Goal: Task Accomplishment & Management: Manage account settings

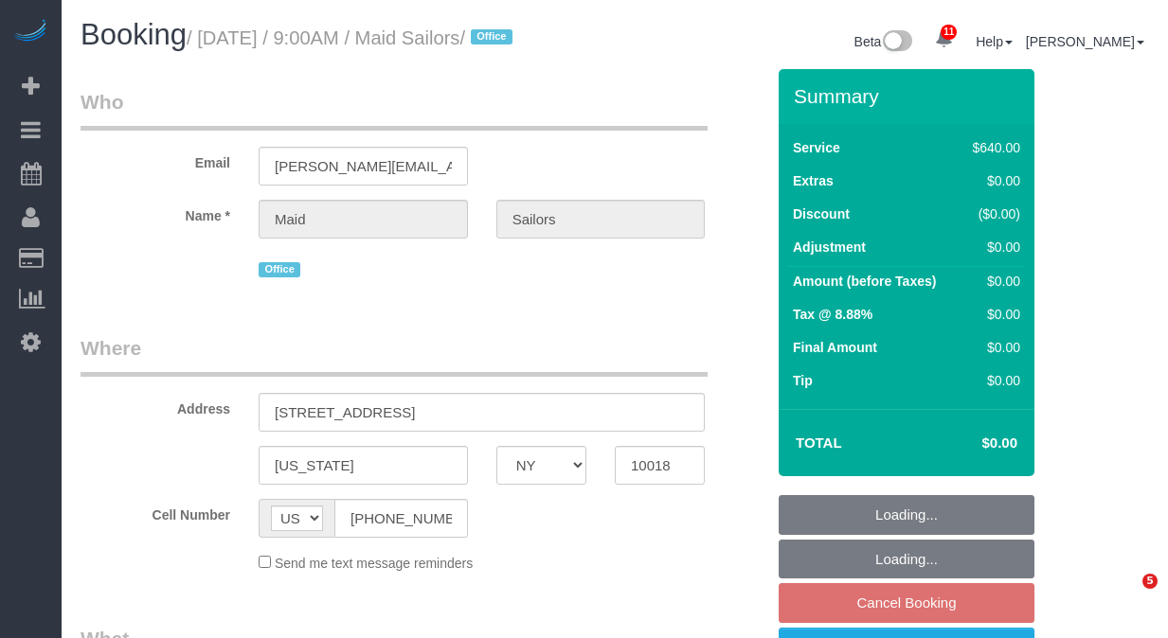
select select "NY"
select select "480"
select select "object:3465"
select select "spot2"
select select "number:89"
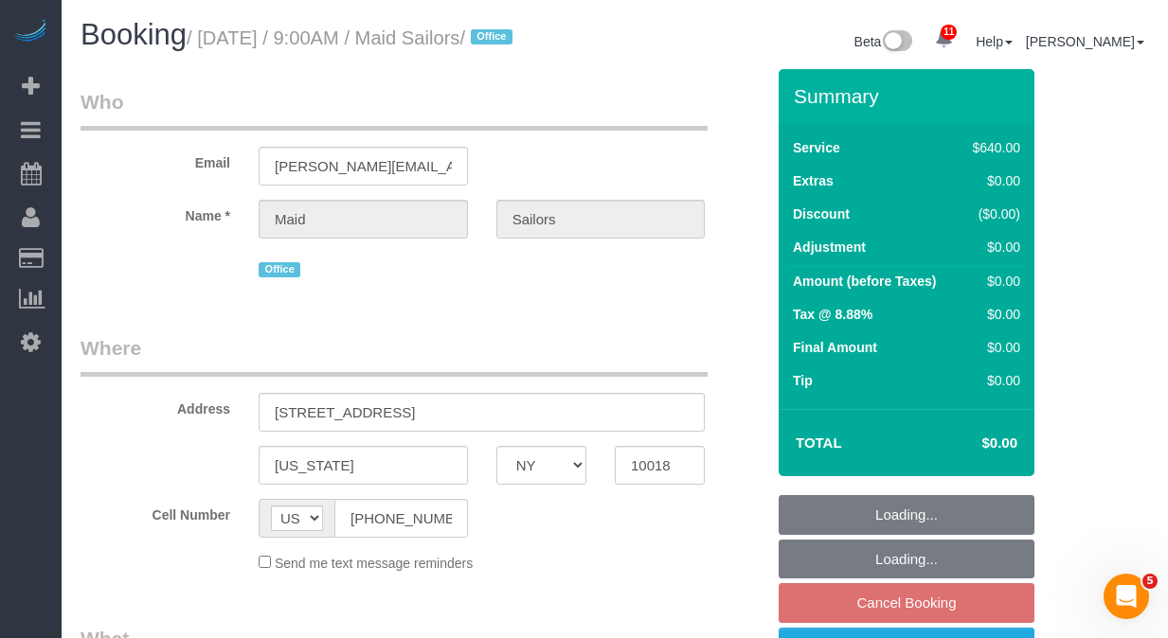
select select "number:90"
select select "number:15"
select select "number:5"
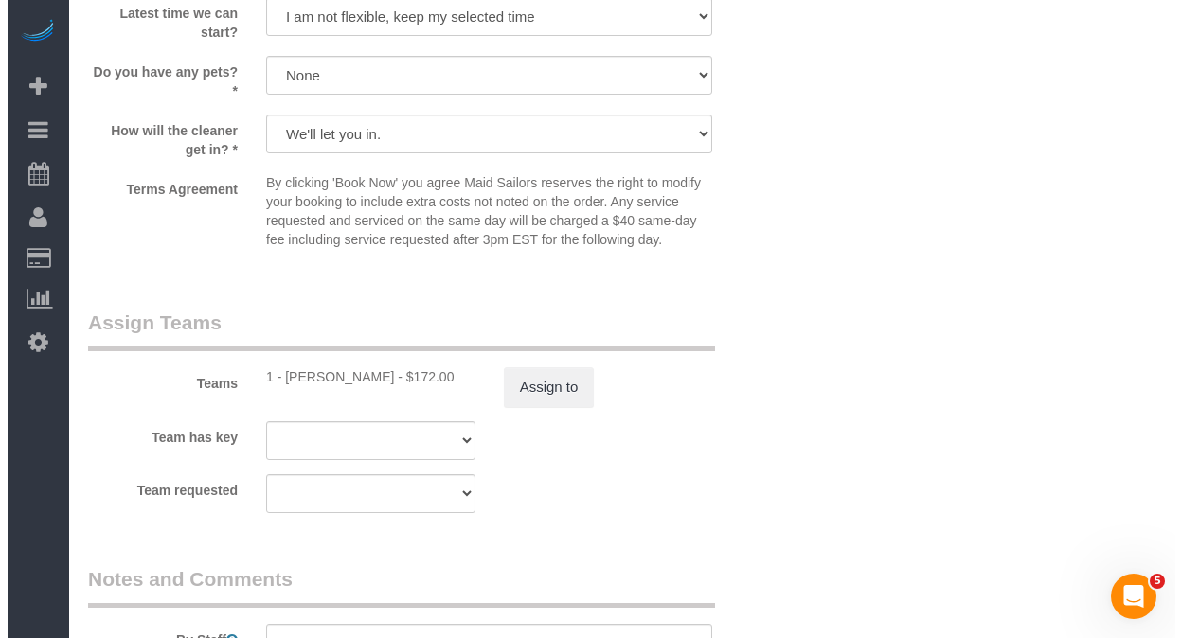
scroll to position [1821, 0]
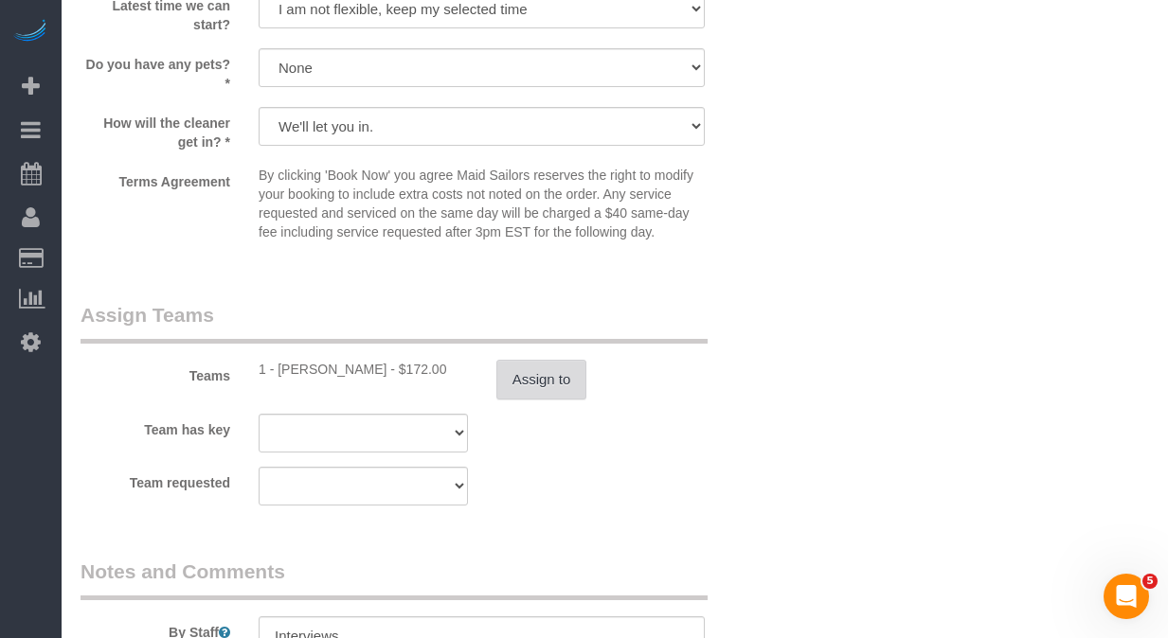
click at [571, 400] on button "Assign to" at bounding box center [541, 380] width 91 height 40
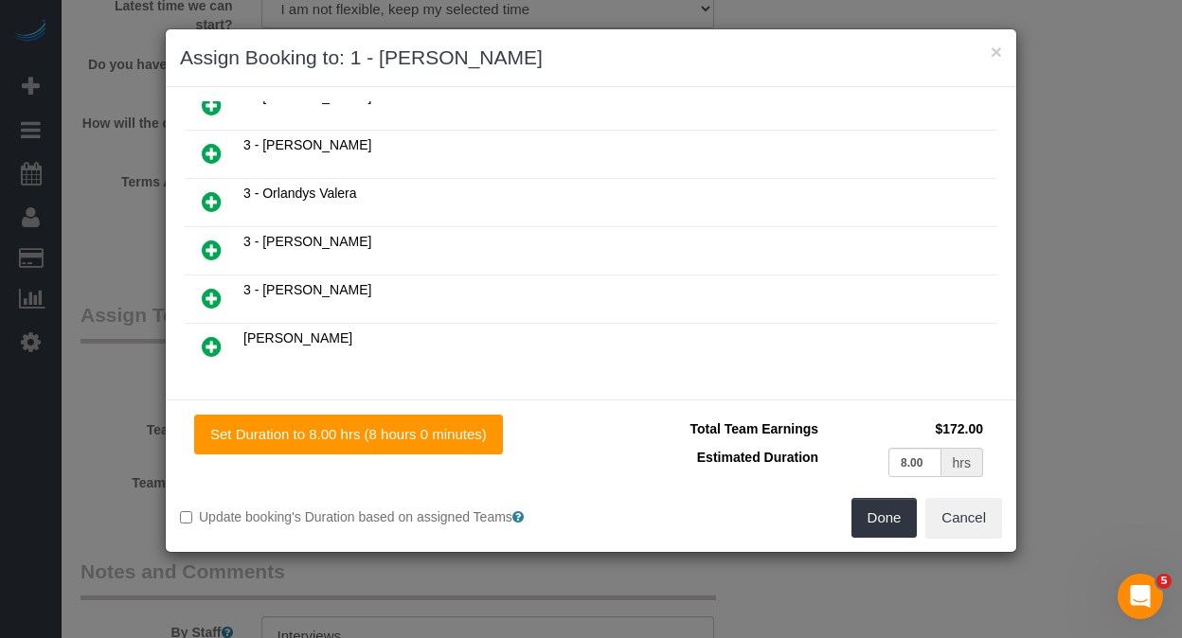
scroll to position [1356, 0]
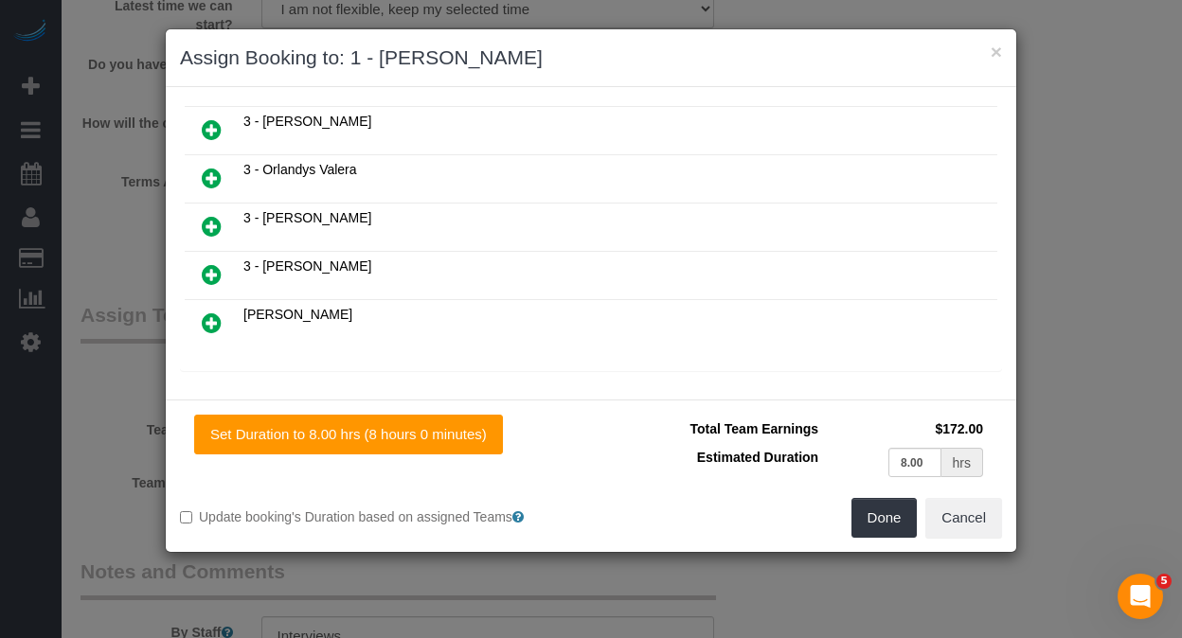
click at [308, 385] on icon at bounding box center [306, 392] width 11 height 14
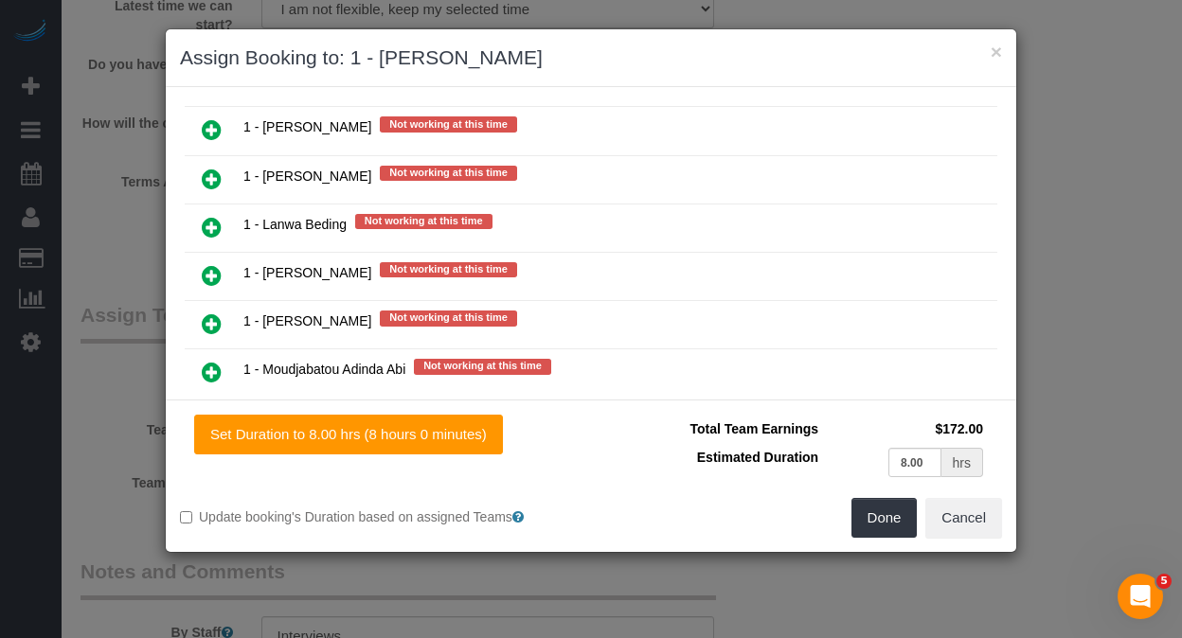
scroll to position [2409, 0]
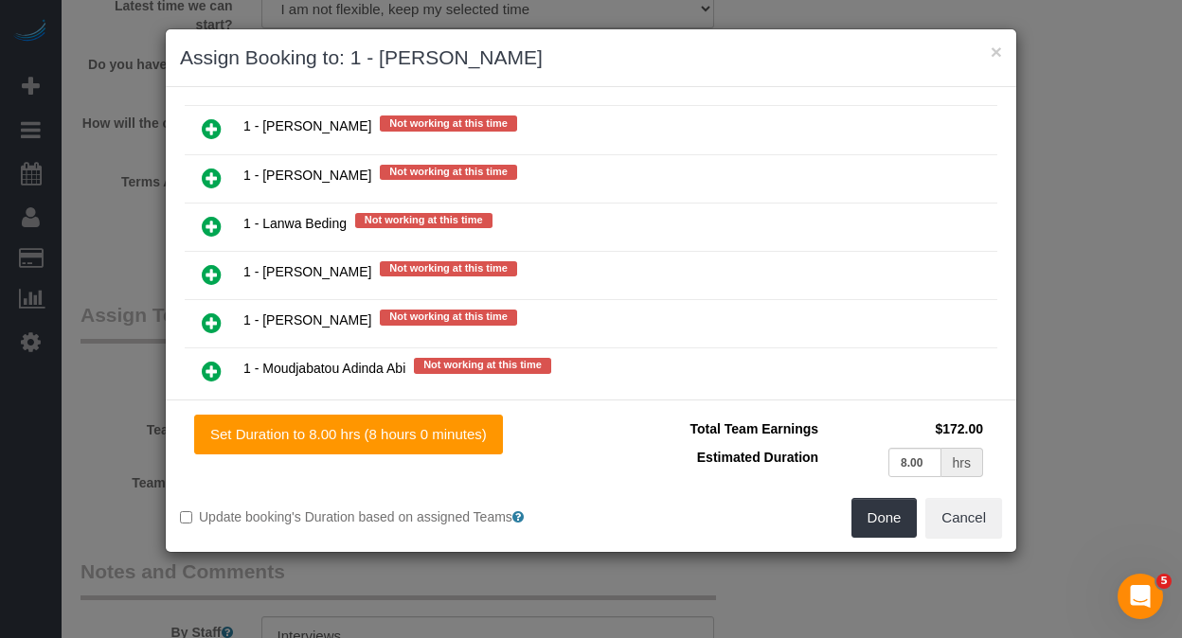
click at [213, 360] on icon at bounding box center [212, 371] width 20 height 23
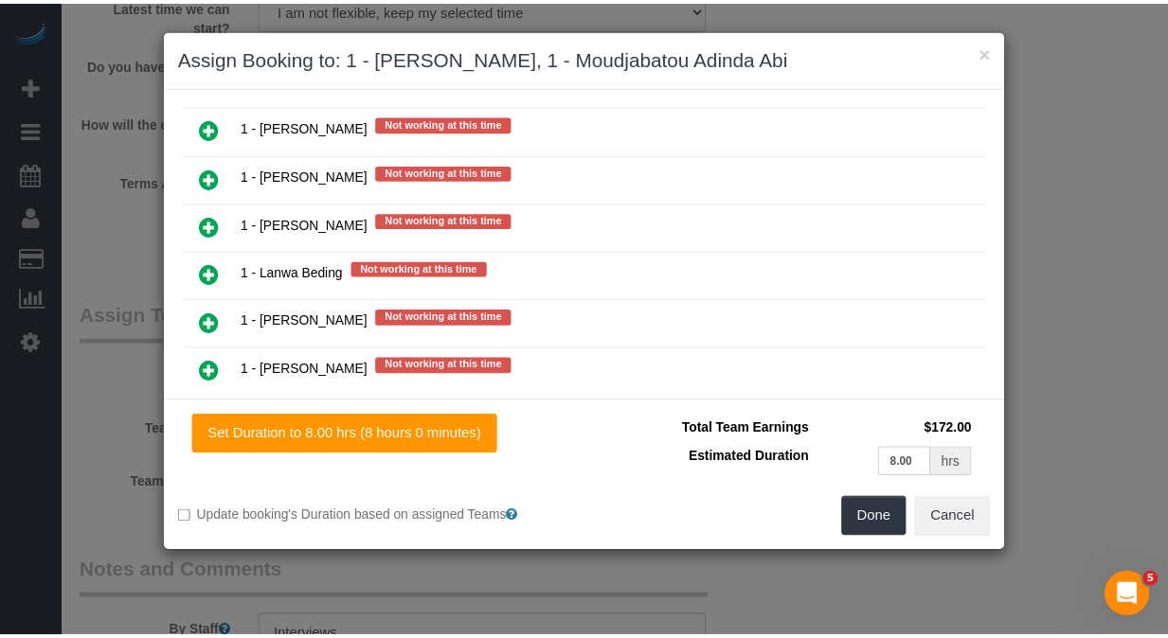
scroll to position [2456, 0]
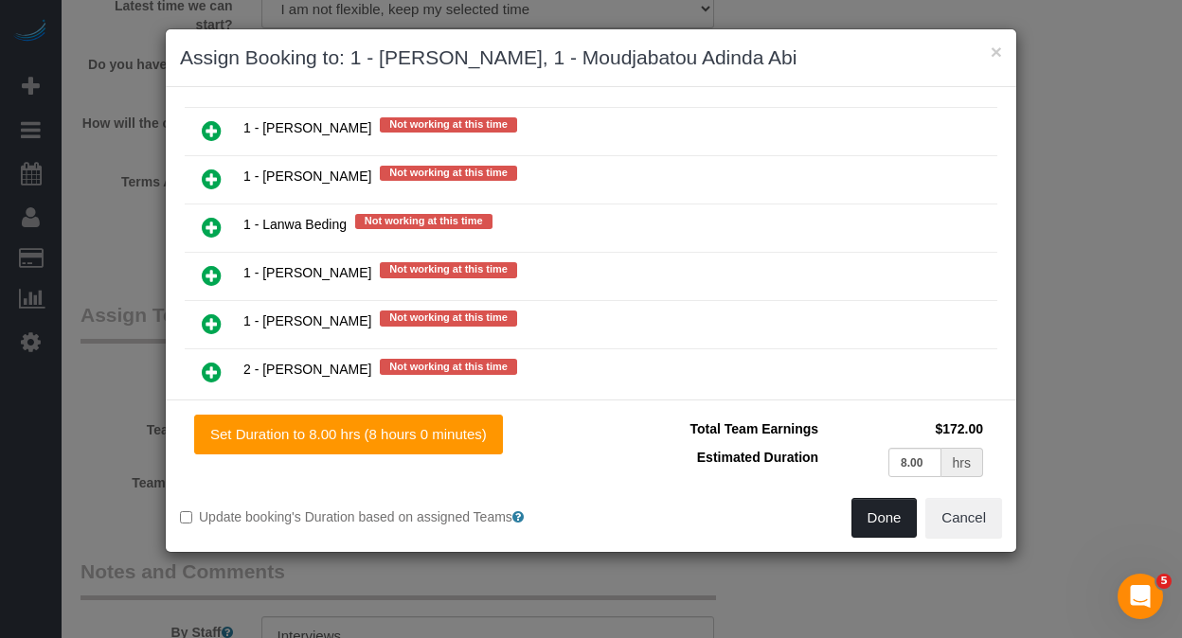
click at [869, 531] on button "Done" at bounding box center [884, 518] width 66 height 40
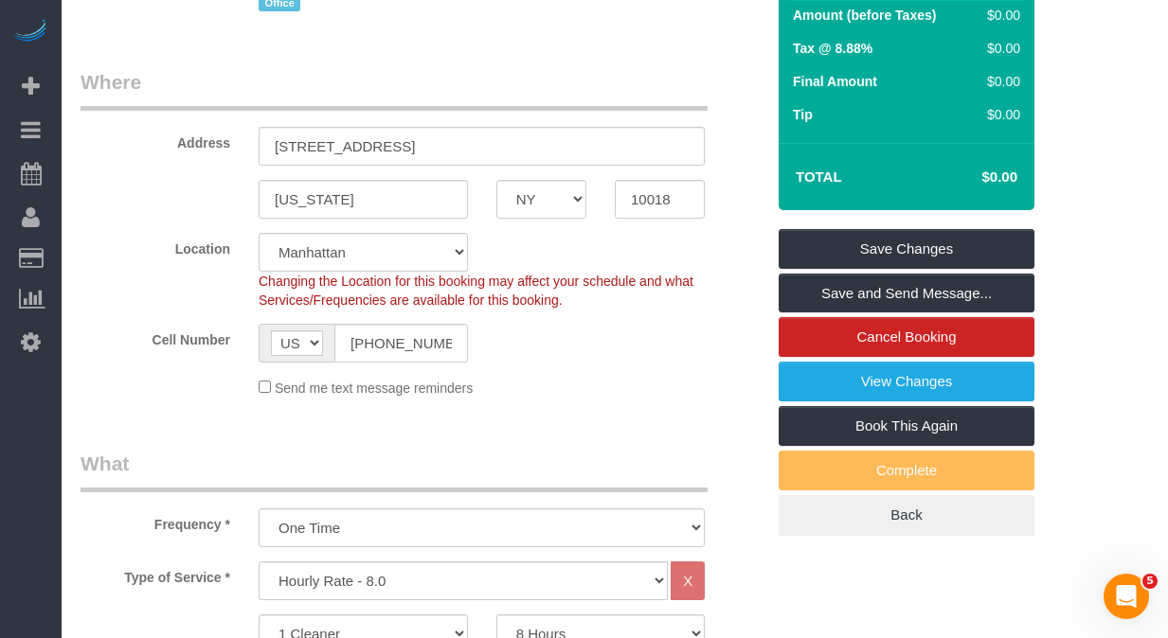
scroll to position [239, 0]
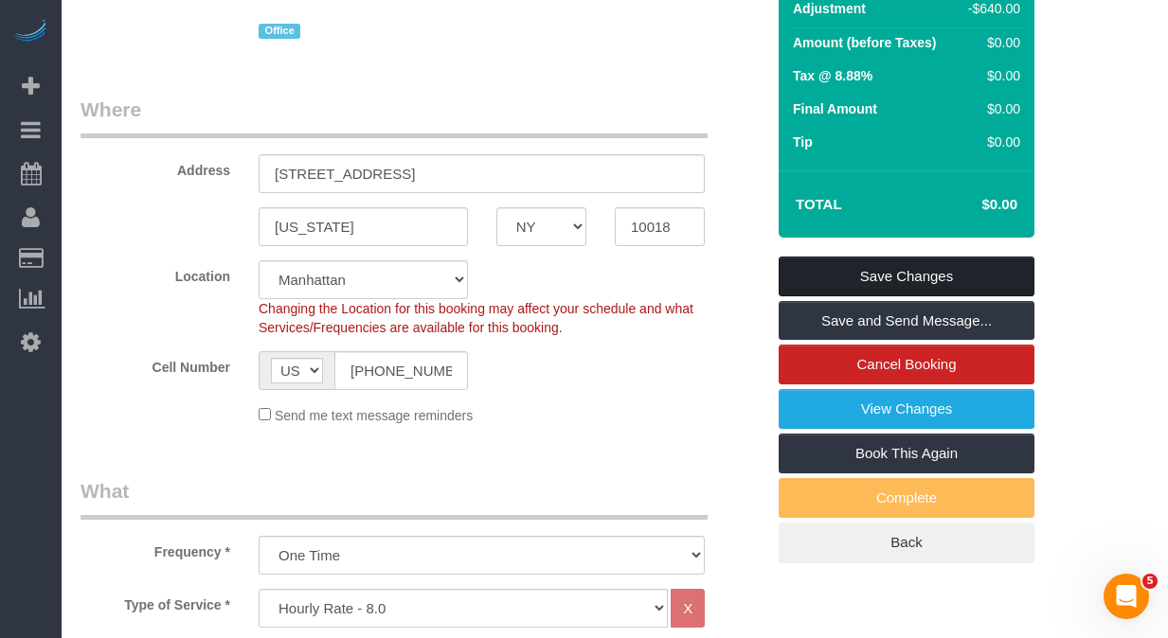
click at [903, 292] on link "Save Changes" at bounding box center [906, 277] width 256 height 40
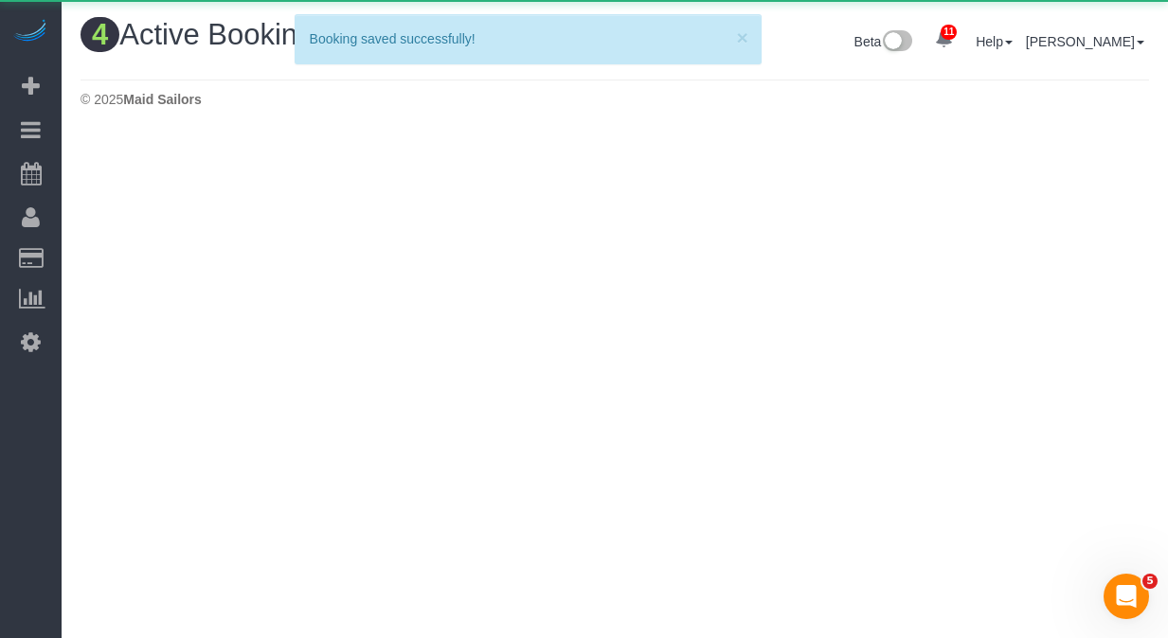
scroll to position [0, 0]
